Goal: Register for event/course

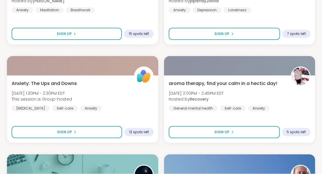
scroll to position [3392, 0]
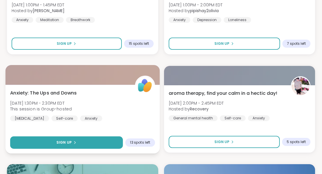
click at [64, 141] on span "Sign Up" at bounding box center [63, 142] width 15 height 5
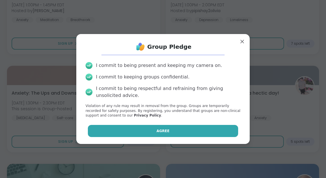
click at [152, 130] on button "Agree" at bounding box center [163, 131] width 151 height 12
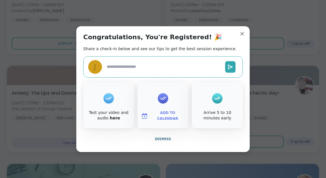
click at [161, 114] on span "Add to Calendar" at bounding box center [167, 115] width 35 height 11
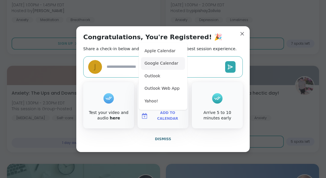
click at [164, 66] on button "Google Calendar" at bounding box center [163, 63] width 44 height 13
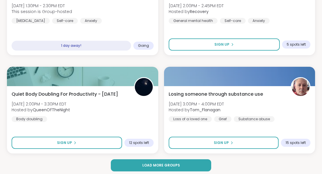
scroll to position [3493, 0]
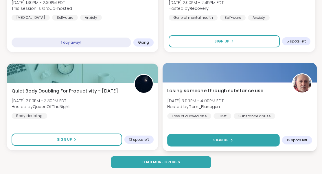
click at [222, 140] on span "Sign Up" at bounding box center [220, 140] width 15 height 5
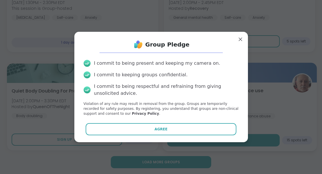
scroll to position [3488, 0]
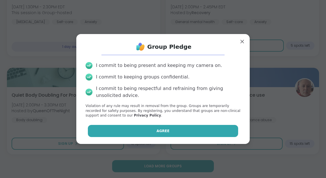
click at [160, 131] on span "Agree" at bounding box center [163, 131] width 13 height 5
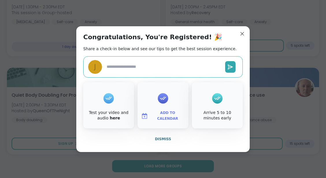
type textarea "*"
click at [157, 117] on span "Add to Calendar" at bounding box center [167, 115] width 35 height 11
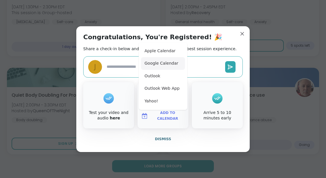
click at [161, 65] on button "Google Calendar" at bounding box center [163, 63] width 44 height 13
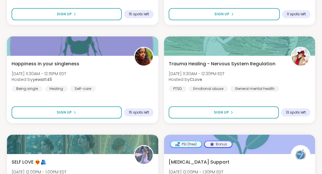
scroll to position [3029, 0]
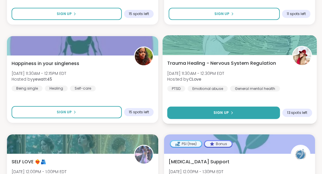
click at [221, 114] on span "Sign Up" at bounding box center [220, 112] width 15 height 5
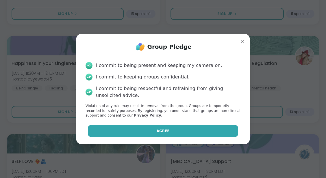
click at [168, 133] on button "Agree" at bounding box center [163, 131] width 151 height 12
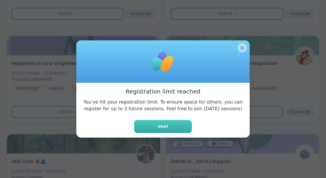
click at [163, 126] on span "Okay" at bounding box center [163, 126] width 10 height 5
